Goal: Information Seeking & Learning: Learn about a topic

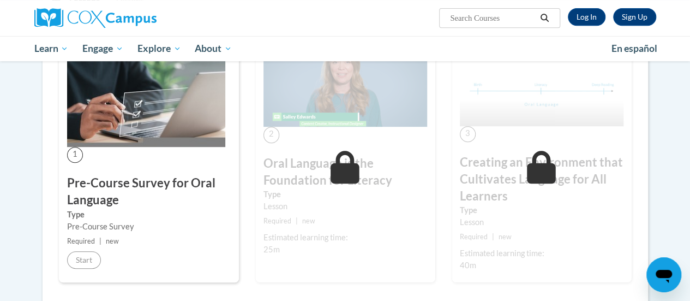
scroll to position [259, 0]
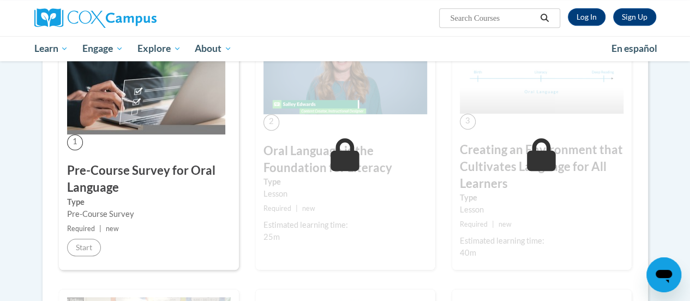
click at [77, 141] on span "1" at bounding box center [75, 142] width 16 height 16
click at [86, 213] on div "Pre-Course Survey" at bounding box center [149, 214] width 164 height 12
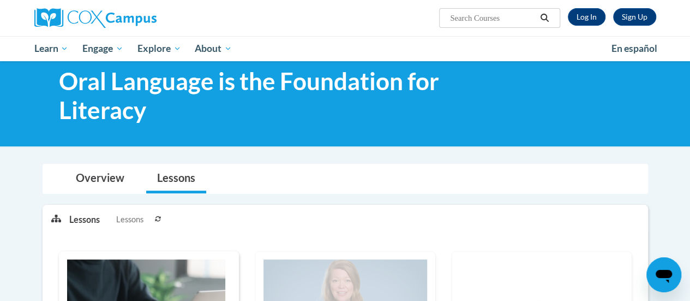
scroll to position [0, 0]
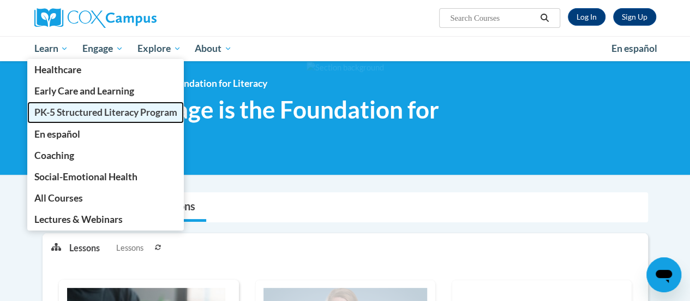
click at [57, 106] on span "PK-5 Structured Literacy Program" at bounding box center [105, 111] width 143 height 11
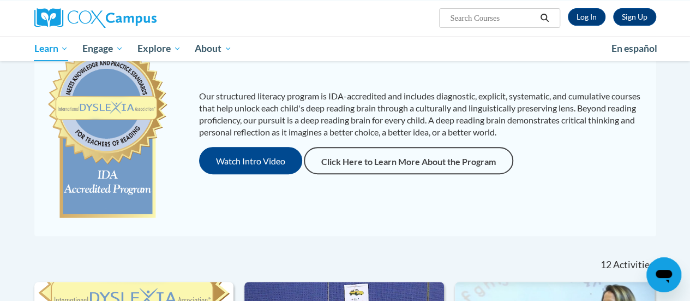
scroll to position [134, 0]
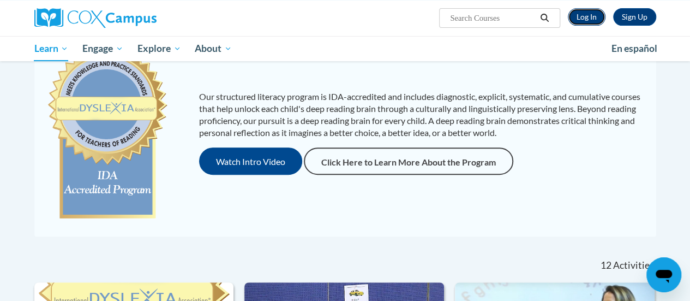
click at [588, 9] on link "Log In" at bounding box center [587, 16] width 38 height 17
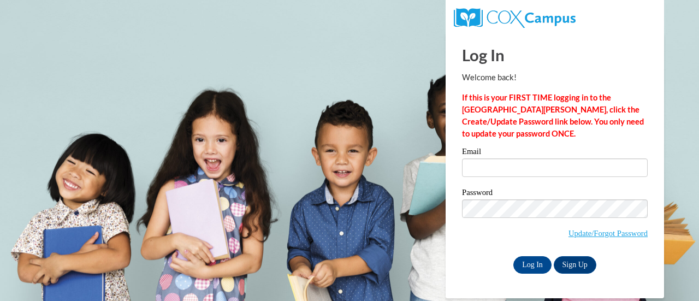
click at [531, 156] on label "Email" at bounding box center [555, 152] width 186 height 11
click at [531, 158] on input "Email" at bounding box center [555, 167] width 186 height 19
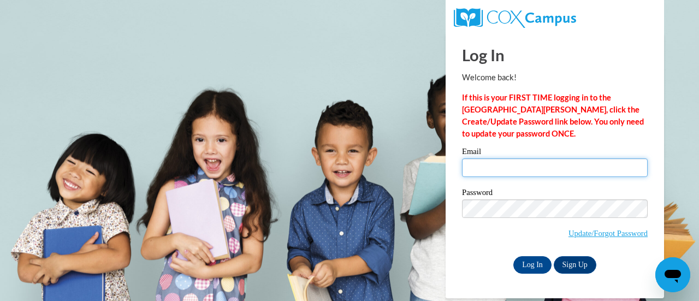
type input "katherine.coughlin@rusd.org"
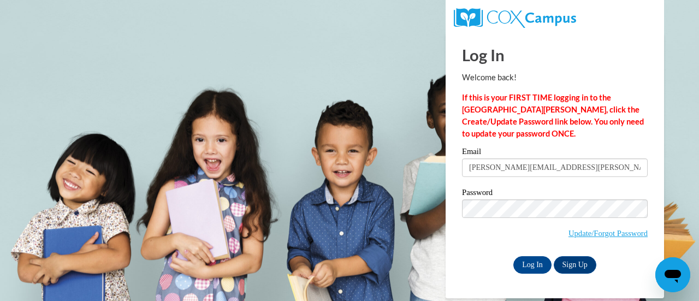
click at [527, 164] on input "katherine.coughlin@rusd.org" at bounding box center [555, 167] width 186 height 19
click at [534, 261] on input "Log In" at bounding box center [532, 264] width 38 height 17
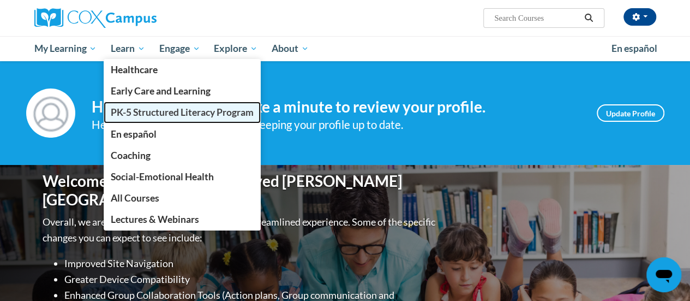
click at [126, 110] on span "PK-5 Structured Literacy Program" at bounding box center [182, 111] width 143 height 11
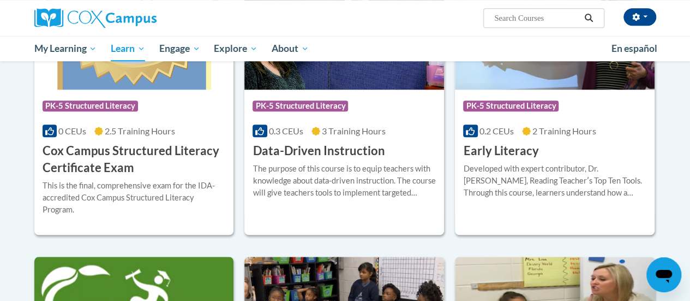
scroll to position [442, 0]
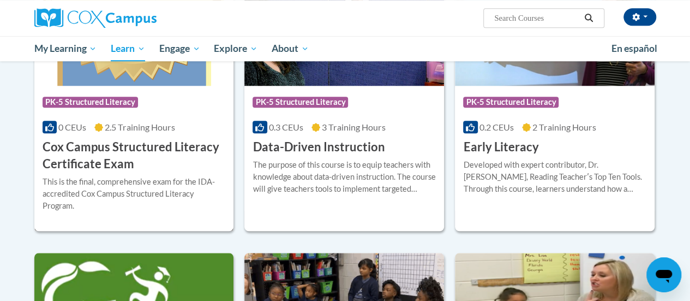
click at [154, 170] on h3 "Cox Campus Structured Literacy Certificate Exam" at bounding box center [134, 156] width 183 height 34
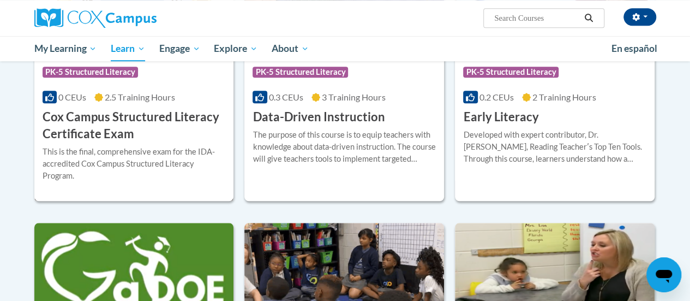
scroll to position [284, 0]
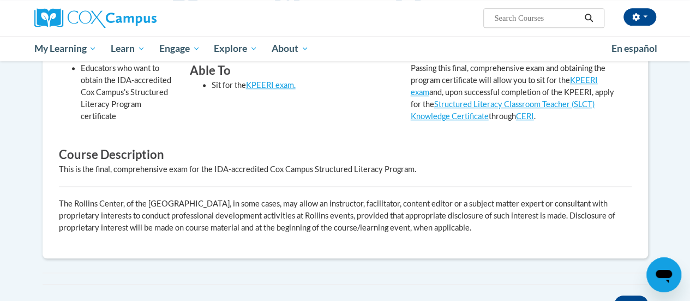
scroll to position [355, 0]
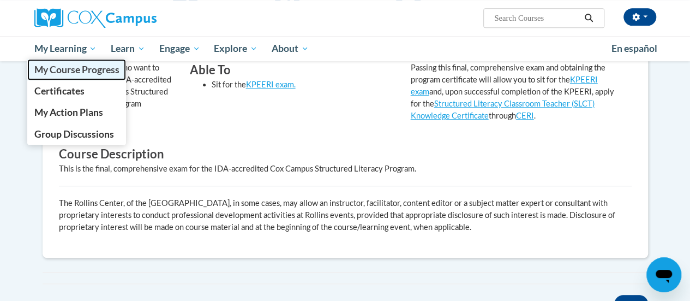
click at [69, 73] on span "My Course Progress" at bounding box center [76, 69] width 85 height 11
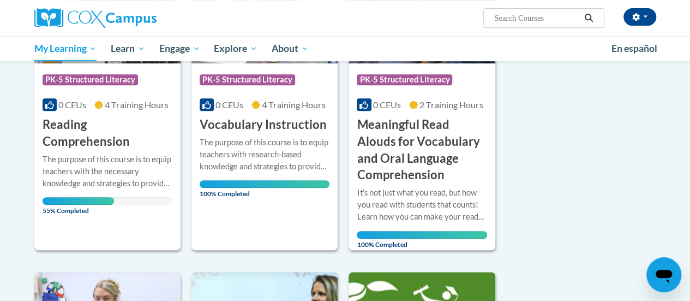
scroll to position [241, 0]
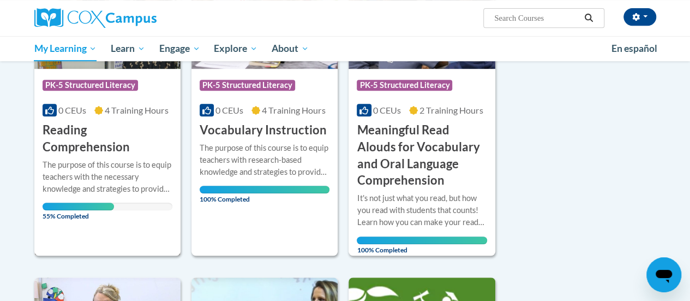
click at [67, 135] on h3 "Reading Comprehension" at bounding box center [108, 139] width 130 height 34
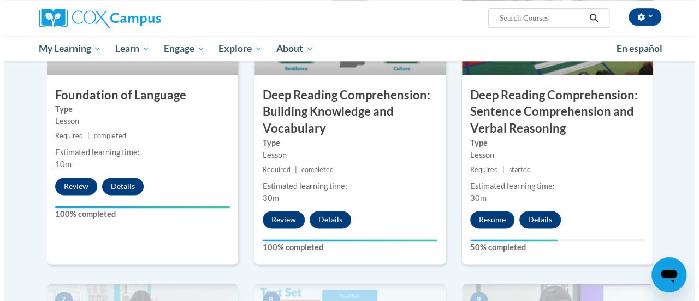
scroll to position [743, 0]
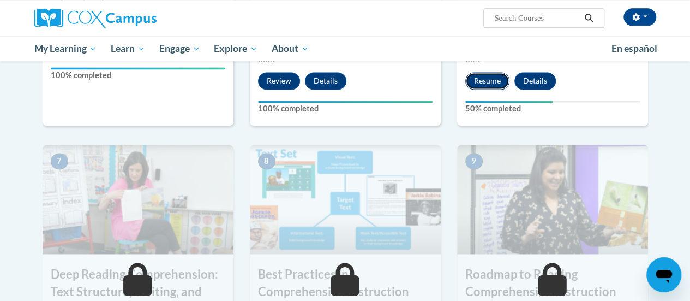
click at [472, 80] on button "Resume" at bounding box center [488, 80] width 44 height 17
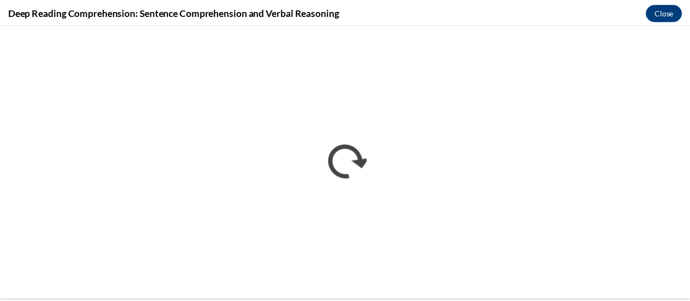
scroll to position [0, 0]
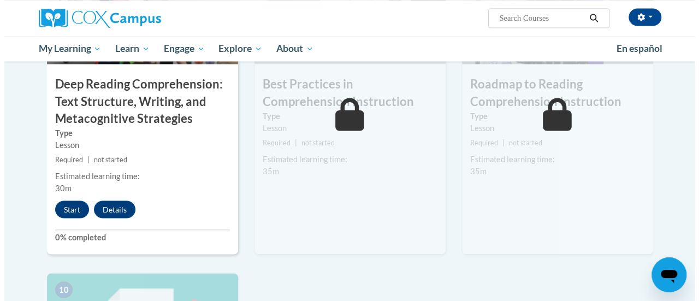
scroll to position [933, 0]
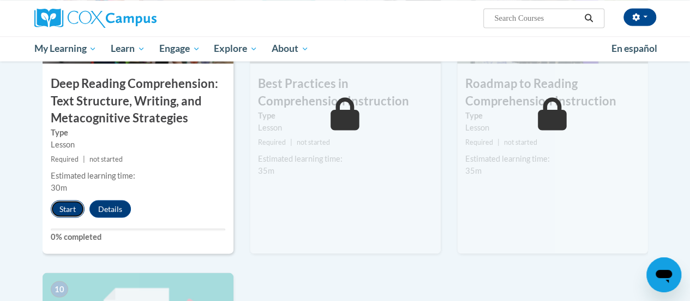
click at [59, 216] on button "Start" at bounding box center [68, 208] width 34 height 17
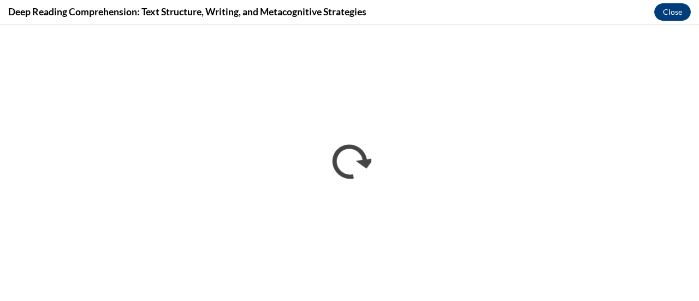
scroll to position [0, 0]
